Goal: Contribute content

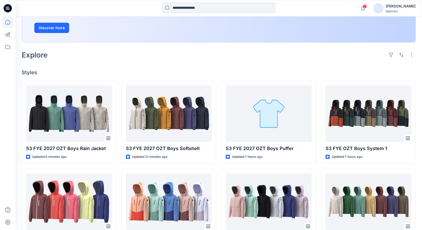
scroll to position [93, 0]
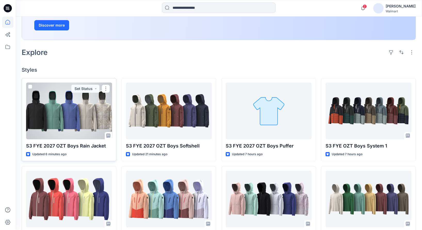
click at [83, 121] on div at bounding box center [69, 111] width 86 height 57
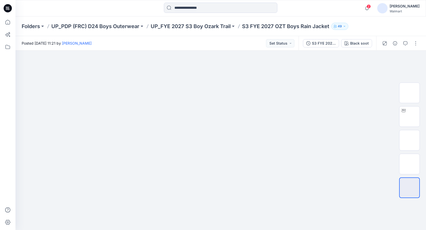
click at [420, 42] on div at bounding box center [400, 43] width 48 height 14
click at [410, 117] on img at bounding box center [410, 117] width 0 height 0
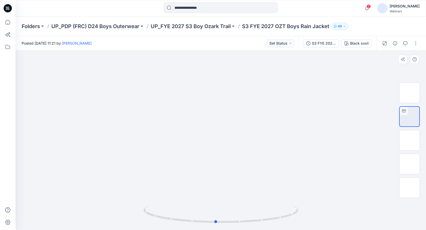
drag, startPoint x: 231, startPoint y: 158, endPoint x: 225, endPoint y: 142, distance: 17.1
click at [147, 160] on div at bounding box center [220, 141] width 411 height 180
click at [410, 140] on img at bounding box center [410, 140] width 0 height 0
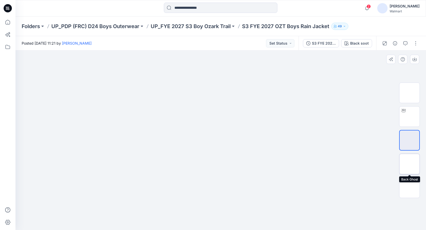
click at [410, 164] on img at bounding box center [410, 164] width 0 height 0
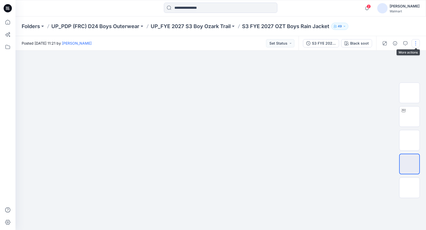
click at [416, 42] on button "button" at bounding box center [416, 43] width 8 height 8
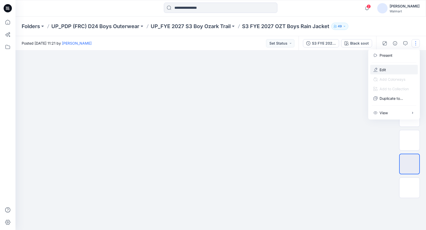
click at [386, 66] on button "Edit" at bounding box center [395, 70] width 48 height 10
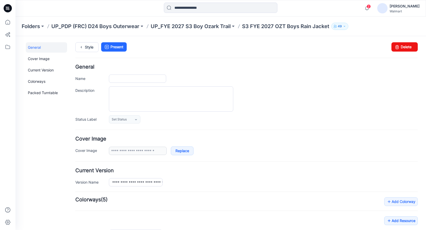
type input "**********"
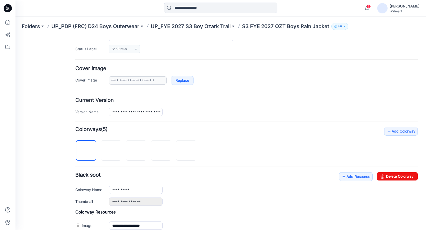
scroll to position [167, 0]
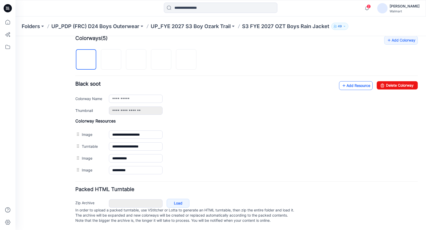
click at [354, 81] on link "Add Resource" at bounding box center [356, 85] width 34 height 9
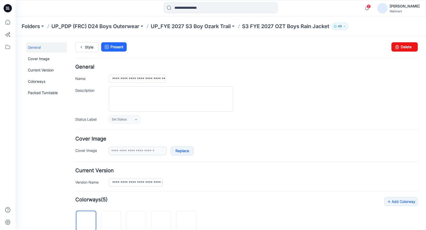
scroll to position [179, 0]
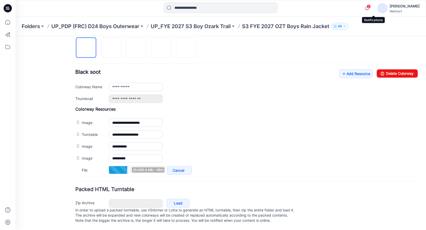
click at [371, 8] on span "2" at bounding box center [369, 6] width 4 height 4
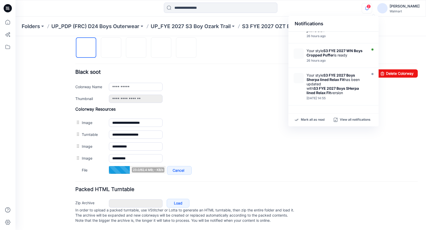
scroll to position [214, 0]
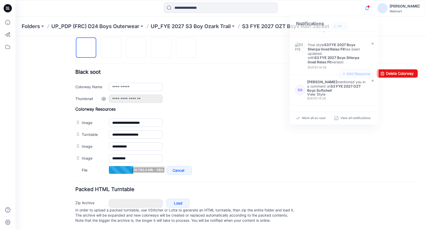
click at [263, 95] on div "**********" at bounding box center [263, 99] width 309 height 8
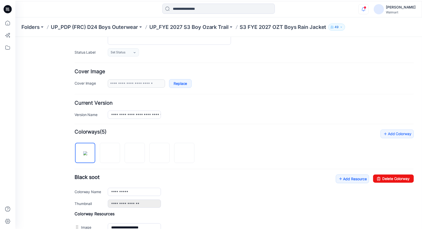
scroll to position [0, 0]
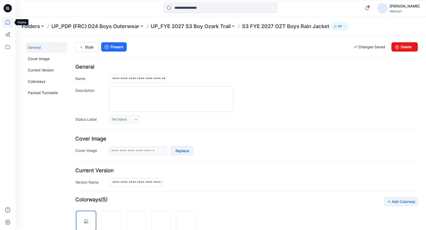
click at [8, 21] on icon at bounding box center [7, 22] width 11 height 11
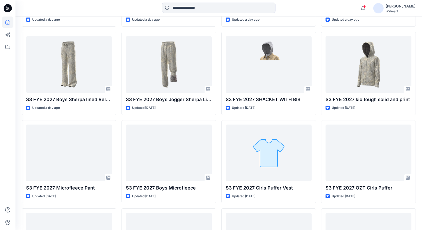
scroll to position [408, 0]
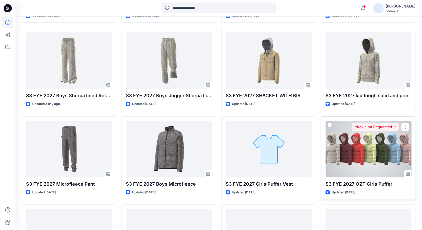
click at [356, 148] on div at bounding box center [369, 149] width 86 height 57
